Goal: Find specific page/section: Find specific page/section

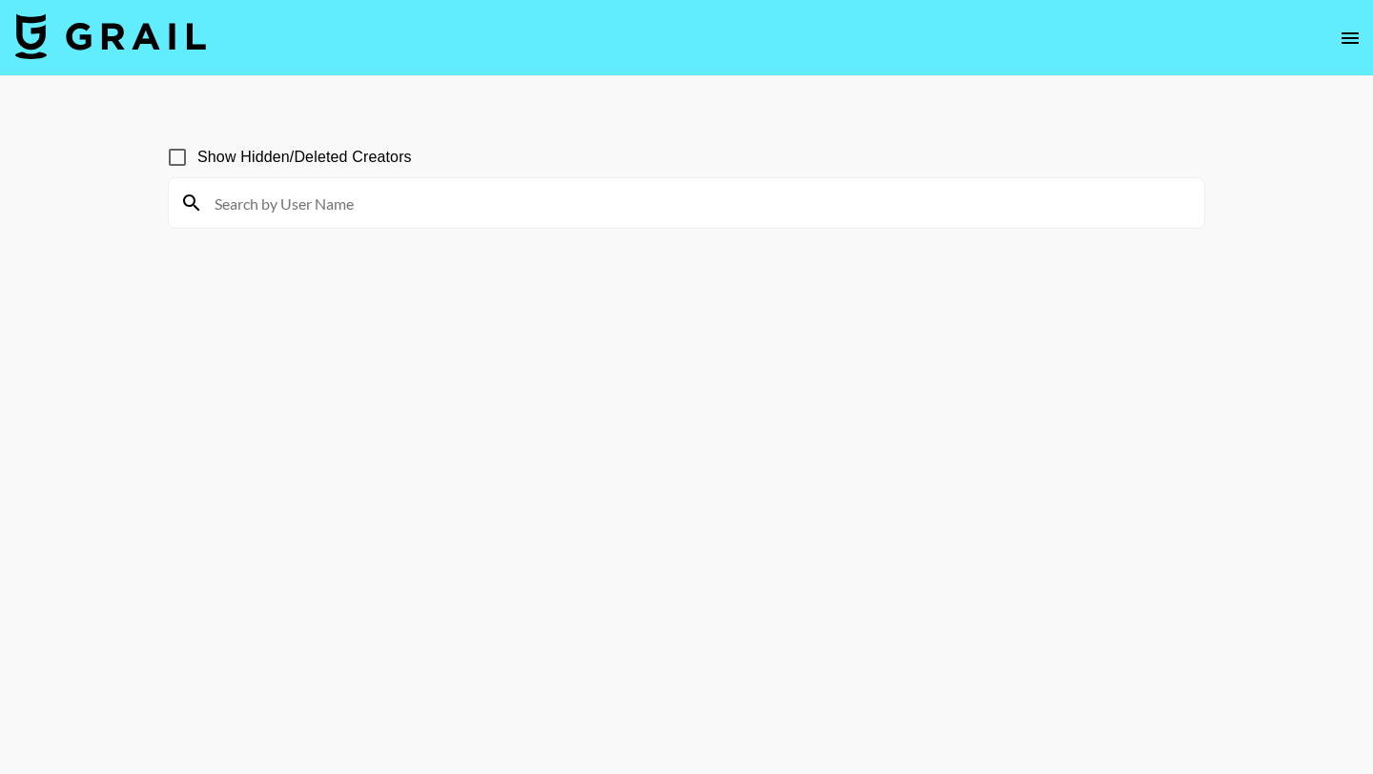
click at [504, 207] on input at bounding box center [698, 203] width 990 height 31
click at [567, 195] on input at bounding box center [698, 203] width 990 height 31
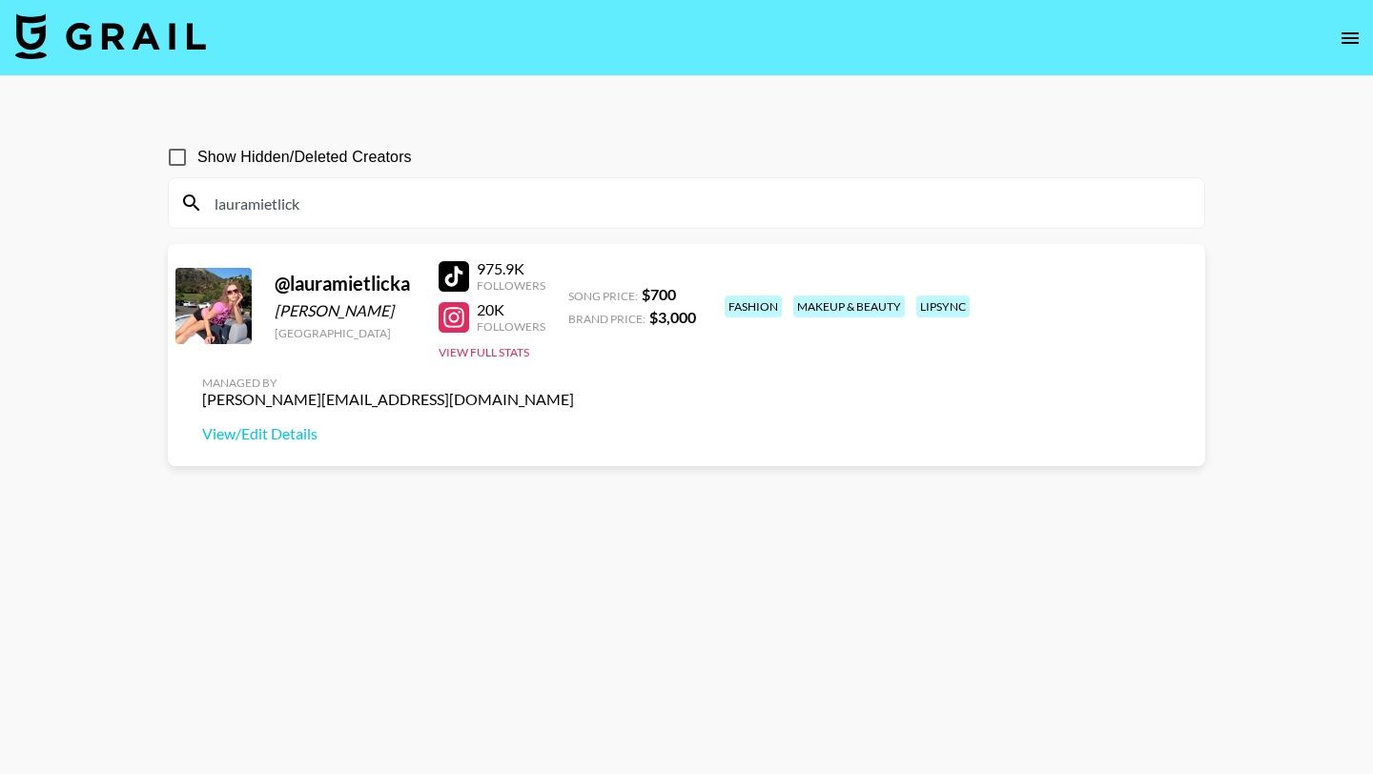
drag, startPoint x: 367, startPoint y: 210, endPoint x: 110, endPoint y: 205, distance: 257.6
click at [110, 205] on main "Show Hidden/Deleted Creators lauramietlick @ lauramietlicka Laura Mietlicka Uni…" at bounding box center [686, 432] width 1373 height 713
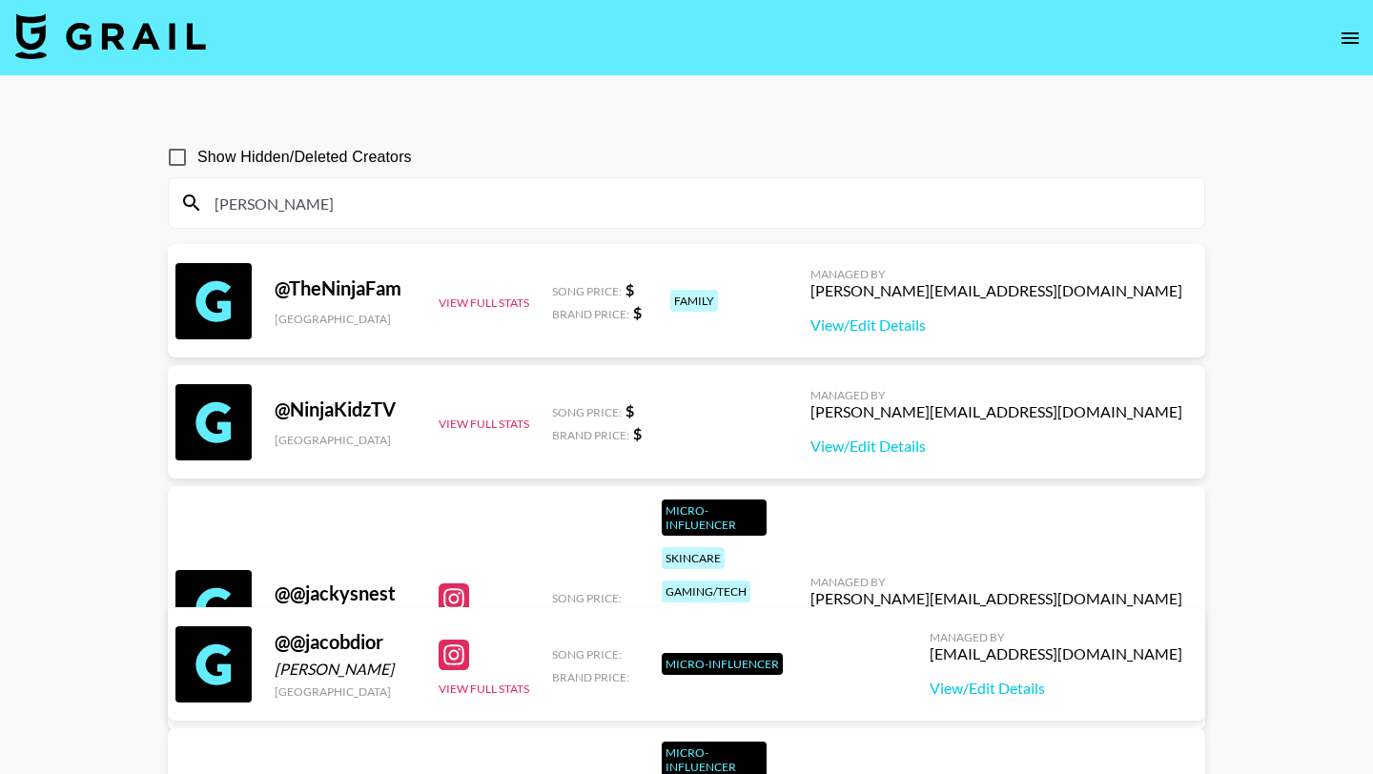
type input "J"
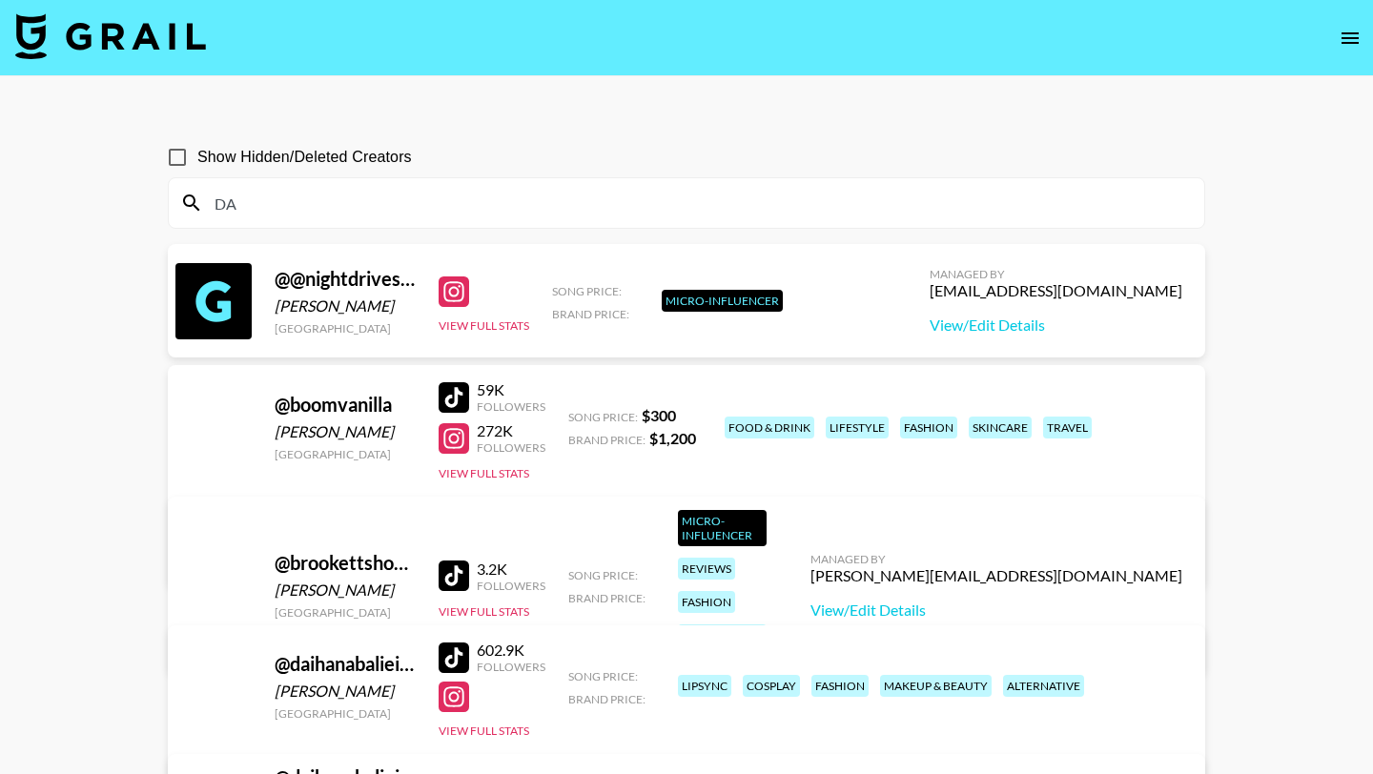
type input "D"
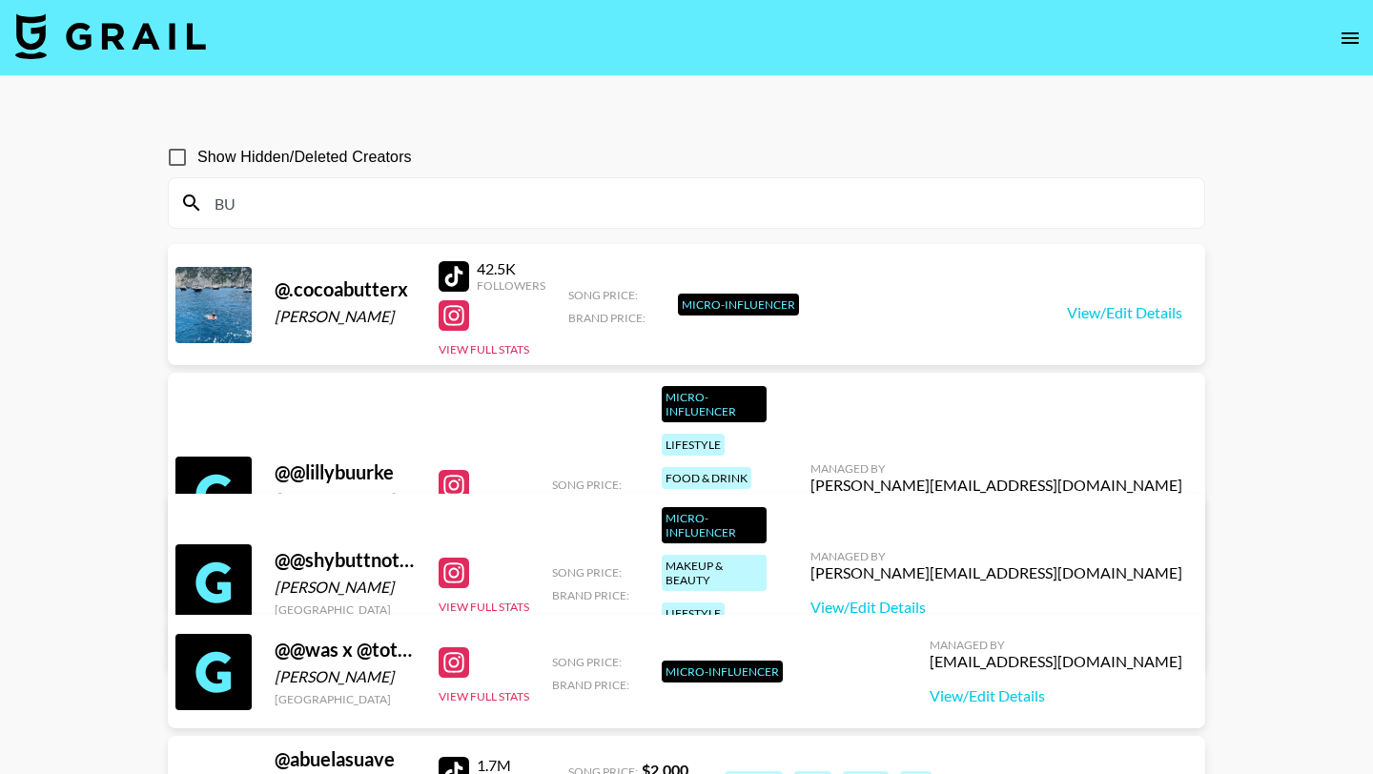
type input "B"
